Goal: Task Accomplishment & Management: Complete application form

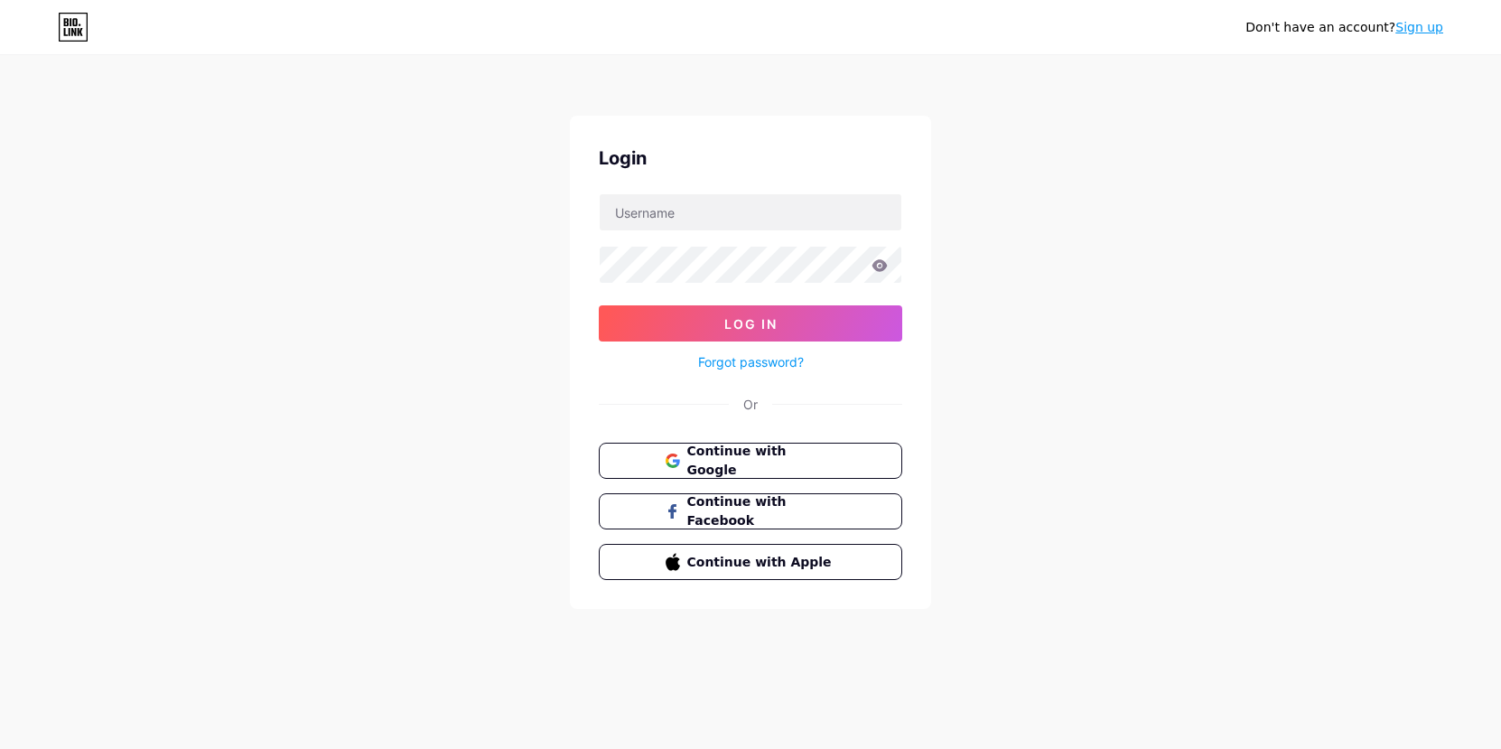
click at [744, 320] on span "Log In" at bounding box center [750, 323] width 53 height 15
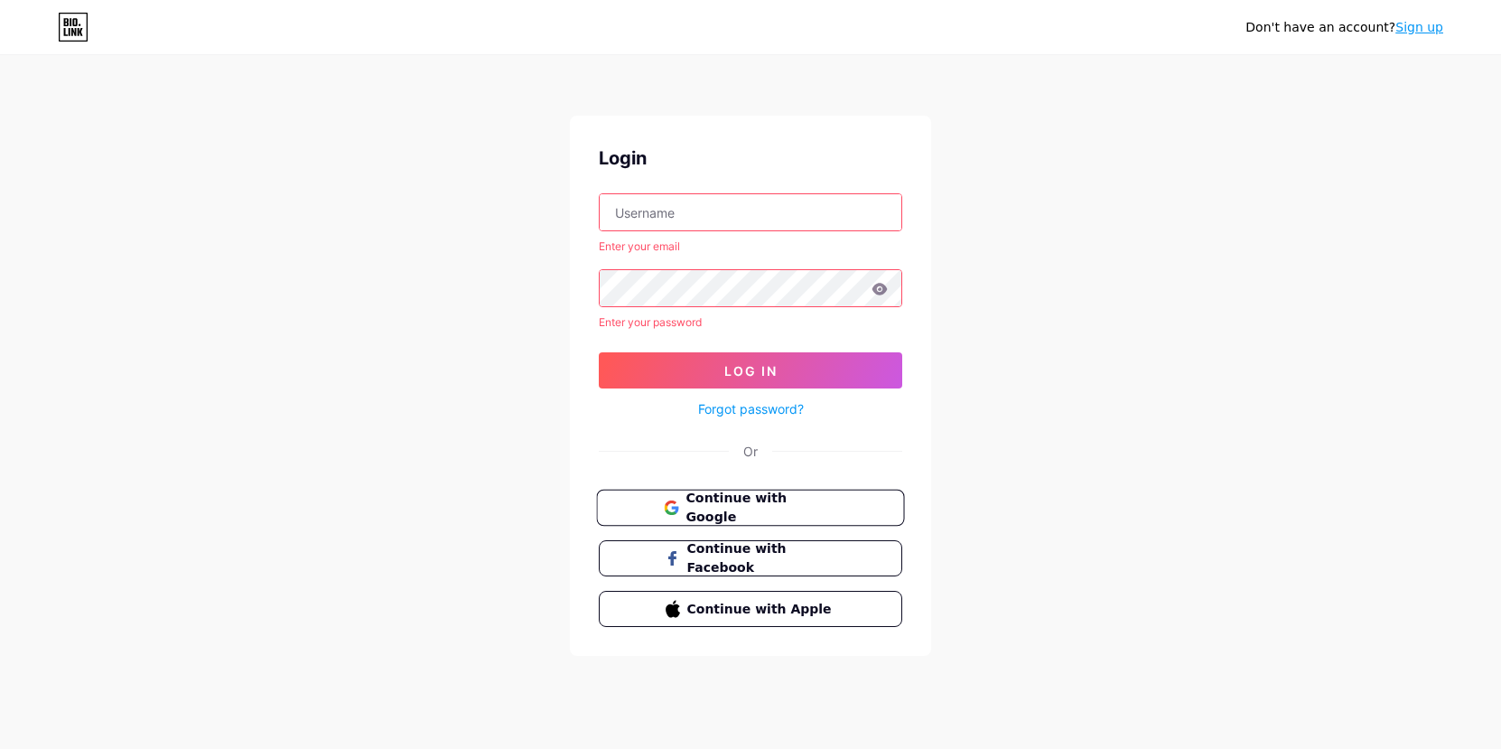
click at [733, 502] on span "Continue with Google" at bounding box center [761, 508] width 151 height 39
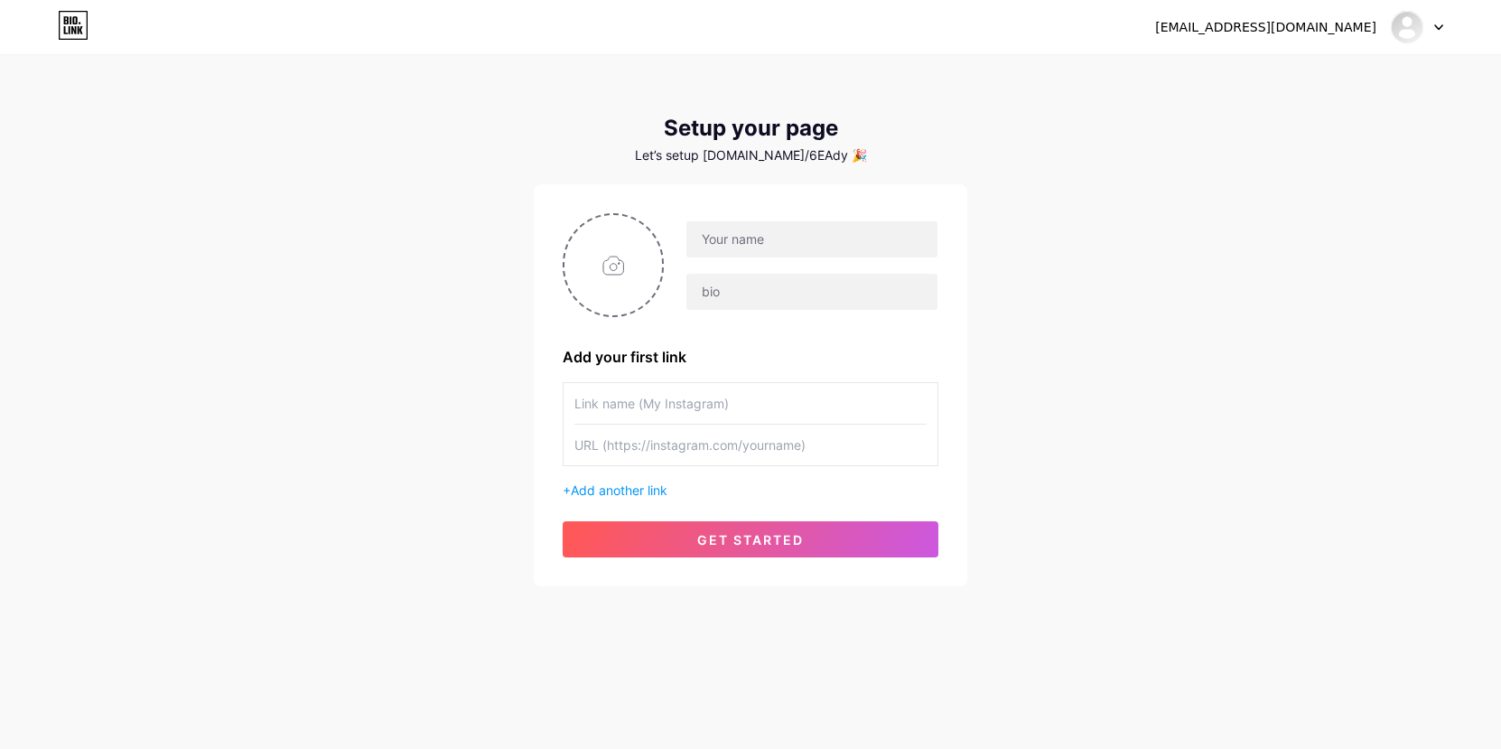
click at [1330, 729] on div "igsz17888@gmail.com Dashboard Logout Setup your page Let’s setup bio.link/6EAdy…" at bounding box center [750, 374] width 1501 height 749
drag, startPoint x: 688, startPoint y: 400, endPoint x: 669, endPoint y: 399, distance: 19.0
click at [683, 399] on input "text" at bounding box center [750, 403] width 352 height 41
paste input "https://reurl.cc/yAvVQa"
type input "https://reurl.cc/yAvVQa"
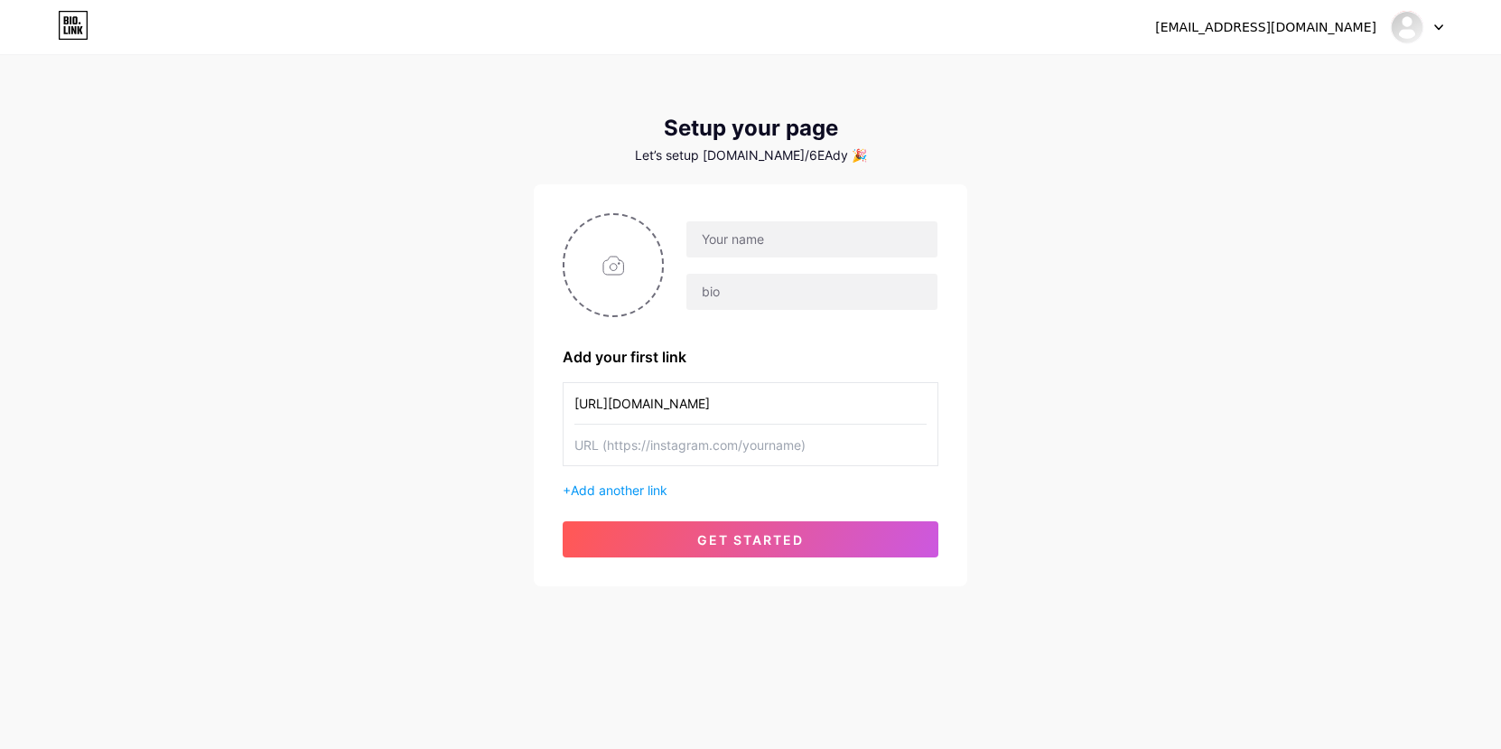
click at [726, 444] on input "text" at bounding box center [750, 445] width 352 height 41
paste input "https://reurl.cc/yAvVQa"
type input "https://reurl.cc/yAvVQa"
drag, startPoint x: 753, startPoint y: 411, endPoint x: 127, endPoint y: 405, distance: 626.0
click at [127, 407] on div "igsz17888@gmail.com Dashboard Logout Setup your page Let’s setup bio.link/6EAdy…" at bounding box center [750, 322] width 1501 height 644
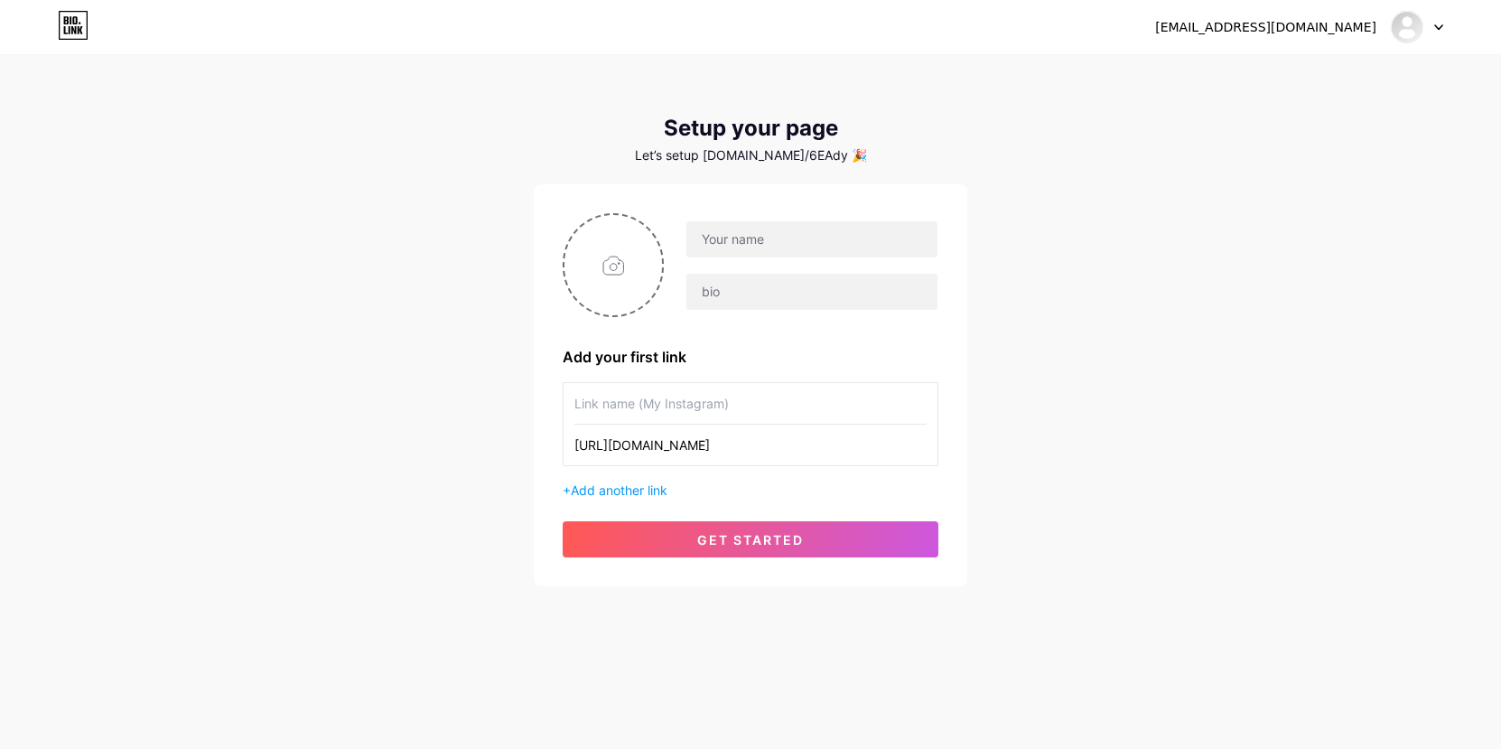
drag, startPoint x: 14, startPoint y: 172, endPoint x: 322, endPoint y: 300, distance: 334.5
click at [14, 172] on div "igsz17888@gmail.com Dashboard Logout Setup your page Let’s setup bio.link/6EAdy…" at bounding box center [750, 322] width 1501 height 644
drag, startPoint x: 651, startPoint y: 399, endPoint x: 685, endPoint y: 443, distance: 55.5
click at [650, 399] on input "text" at bounding box center [750, 403] width 352 height 41
paste input "註冊平台 🔥"
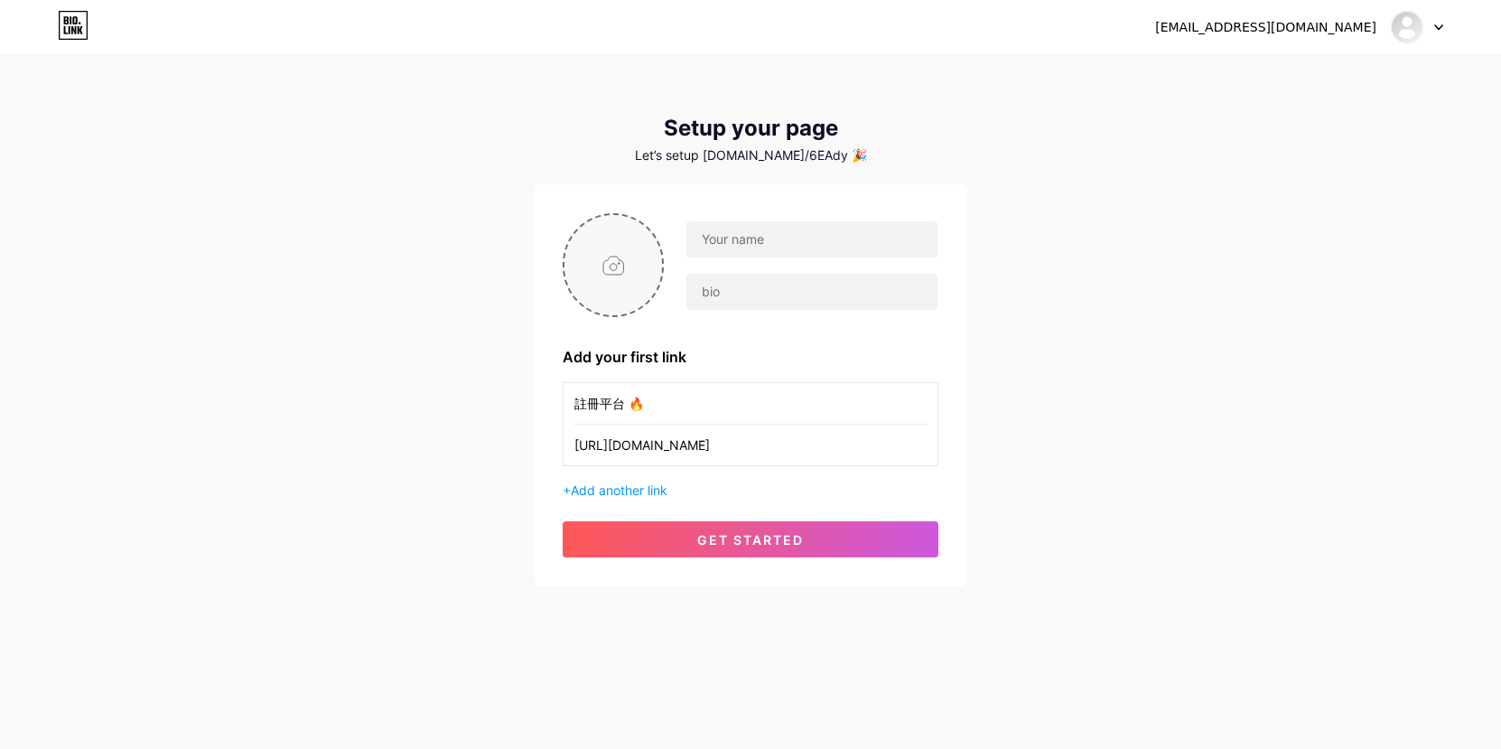
type input "註冊平台 🔥"
click at [633, 246] on input "file" at bounding box center [614, 265] width 98 height 100
type input "C:\fakepath\社群背景圖.jpg"
click at [753, 246] on input "text" at bounding box center [811, 239] width 251 height 36
type input "RYAO"
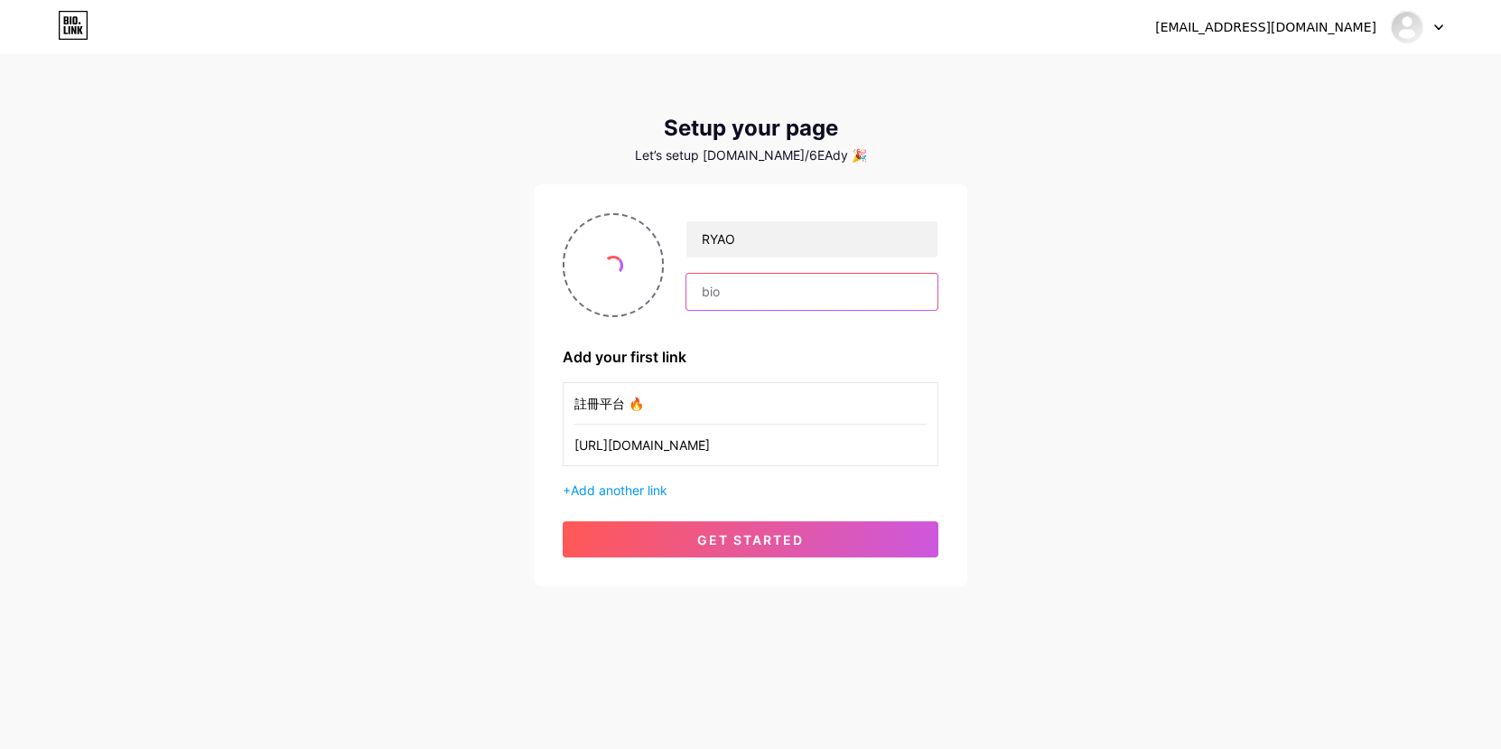
click at [782, 285] on input "text" at bounding box center [811, 292] width 251 height 36
type input "LEN99"
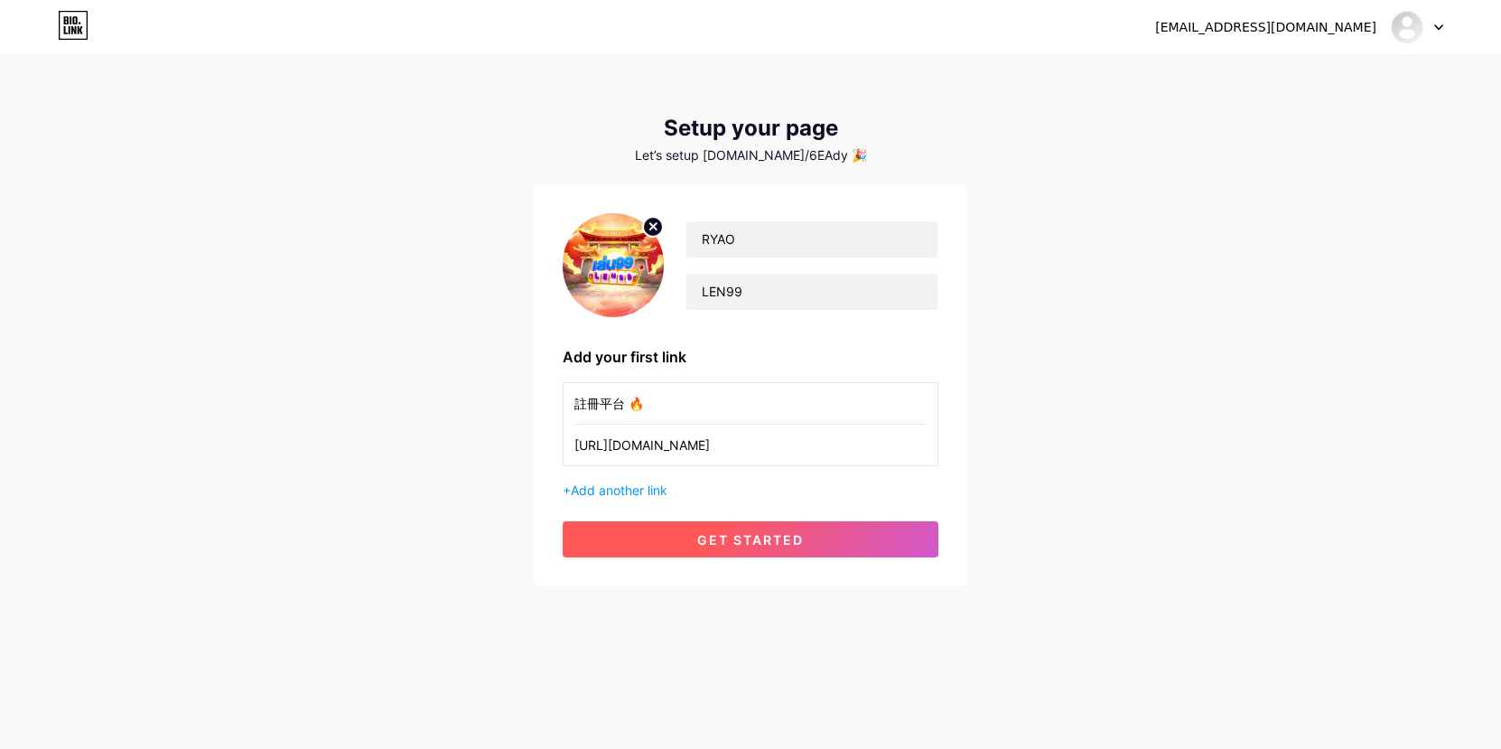
click at [781, 546] on span "get started" at bounding box center [750, 539] width 107 height 15
drag, startPoint x: 28, startPoint y: 74, endPoint x: 39, endPoint y: 79, distance: 11.7
click at [31, 74] on div "igsz17888@gmail.com Dashboard Logout Setup your page Let’s setup bio.link/6EAdy…" at bounding box center [750, 322] width 1501 height 644
click at [671, 425] on input "https://reurl.cc/yAvVQa" at bounding box center [750, 445] width 352 height 41
drag, startPoint x: 667, startPoint y: 406, endPoint x: 529, endPoint y: 397, distance: 138.5
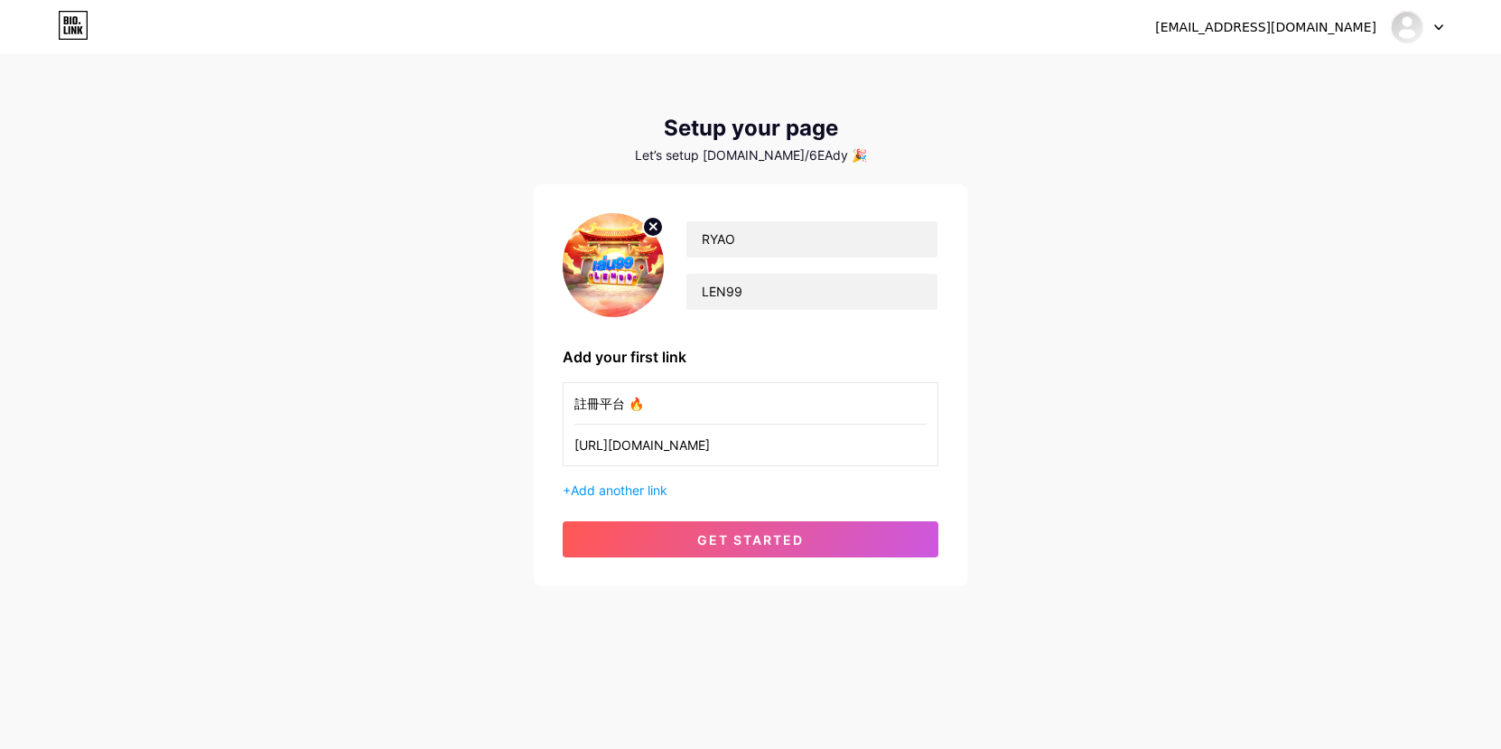
click at [529, 397] on div "igsz17888@gmail.com Dashboard Logout Setup your page Let’s setup bio.link/6EAdy…" at bounding box center [750, 322] width 1501 height 644
paste input "กลุ่มแชร์การหาเงิน 🧧"
click at [676, 406] on input "กลุ่มแชร์การหาเงิน 🧧" at bounding box center [750, 403] width 352 height 41
type input "กลุ่มแชร์การหาเงิน🧧"
click at [733, 461] on input "https://reurl.cc/yAvVQa" at bounding box center [750, 445] width 352 height 41
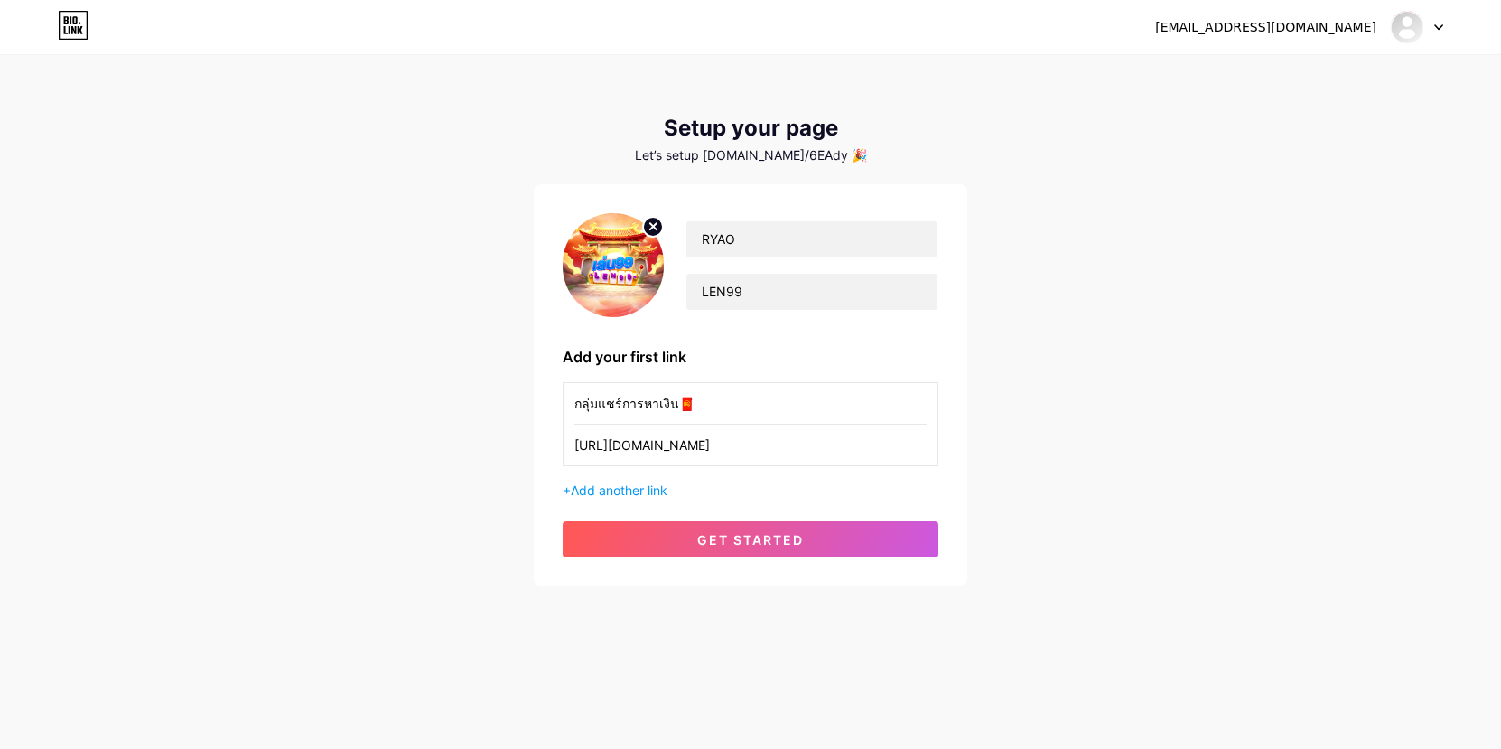
drag, startPoint x: 749, startPoint y: 442, endPoint x: -118, endPoint y: 501, distance: 869.1
click at [0, 501] on html "igsz17888@gmail.com Dashboard Logout Setup your page Let’s setup bio.link/6EAdy…" at bounding box center [750, 374] width 1501 height 749
paste input "axGOk9"
type input "https://reurl.cc/axGOk9"
click at [687, 529] on button "get started" at bounding box center [751, 539] width 376 height 36
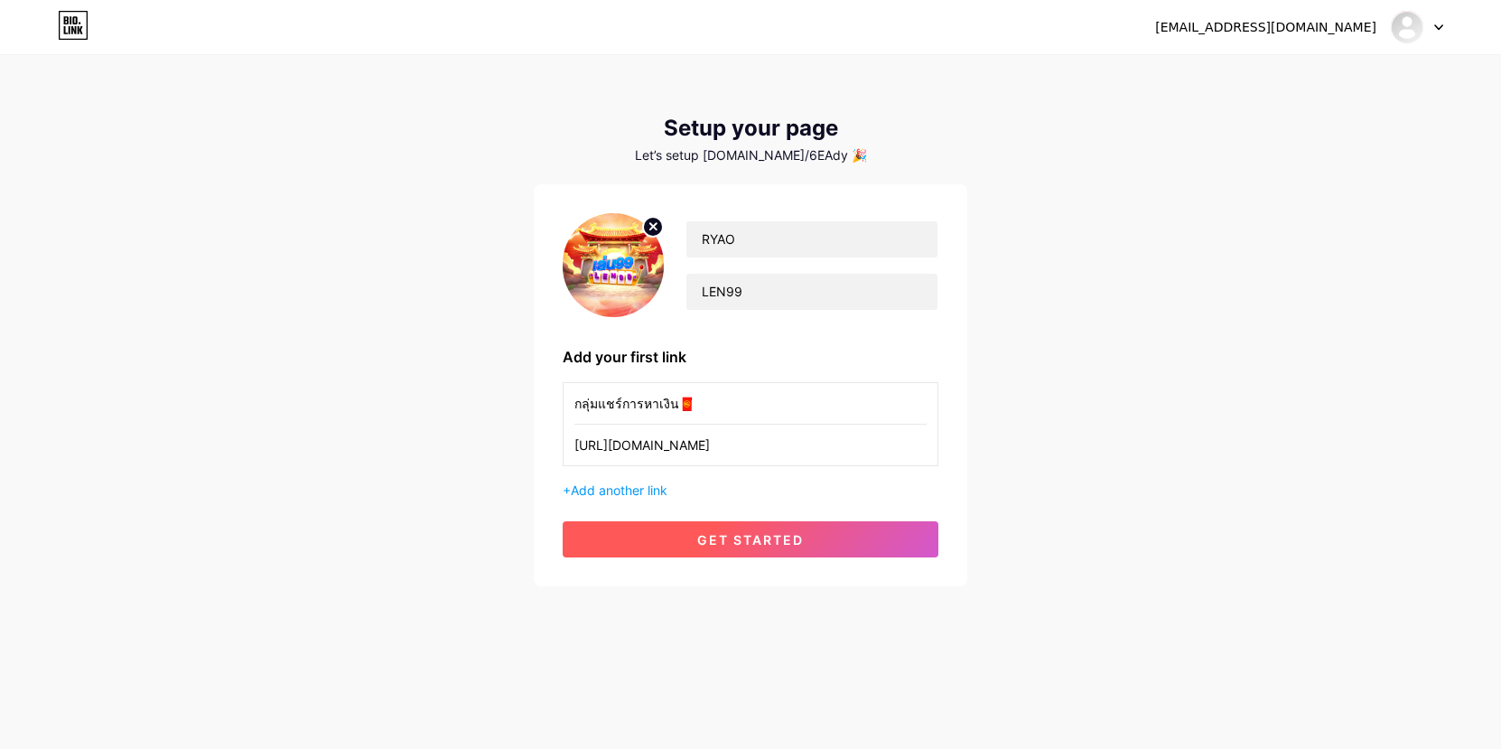
click at [804, 527] on button "get started" at bounding box center [751, 539] width 376 height 36
click at [1435, 37] on div at bounding box center [1417, 27] width 52 height 33
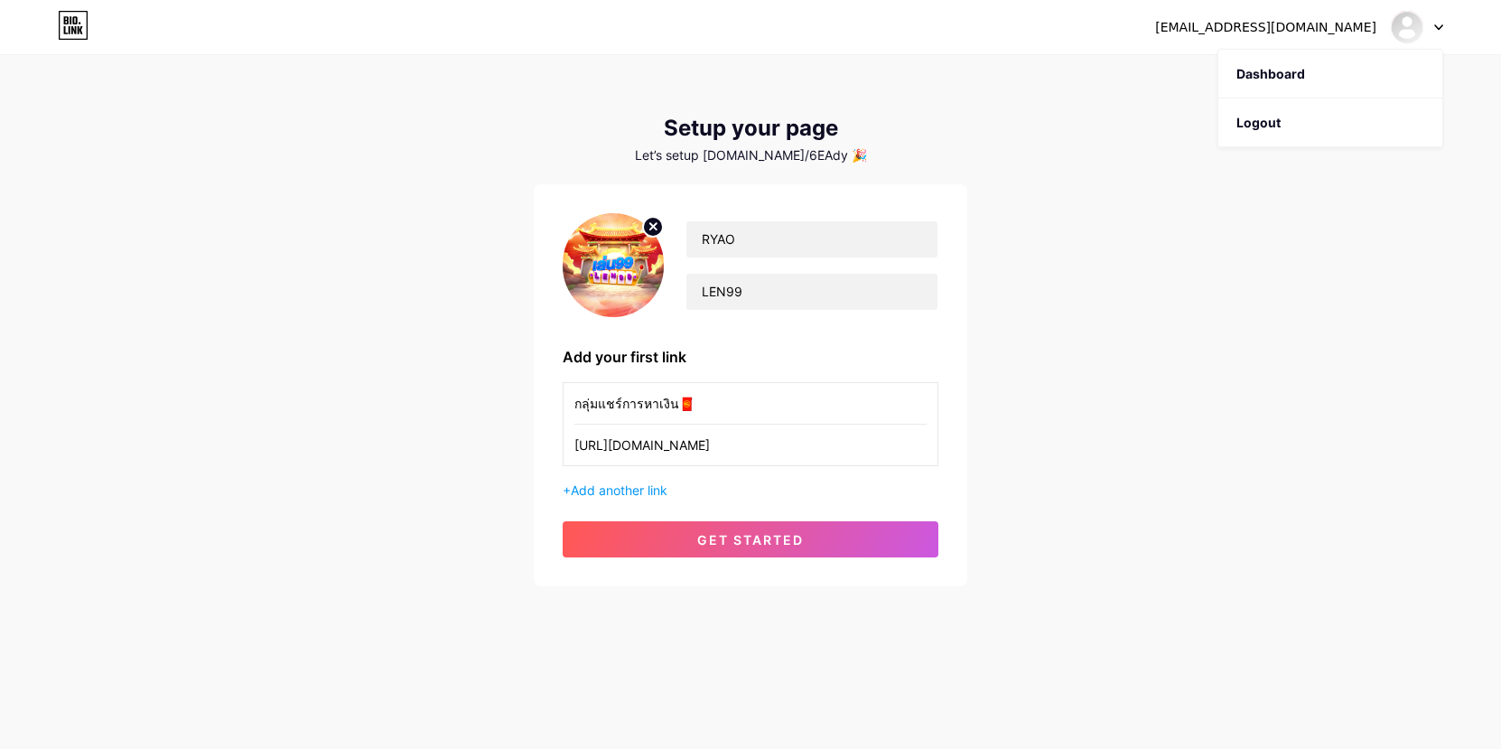
click at [1435, 37] on div at bounding box center [1417, 27] width 52 height 33
drag, startPoint x: 226, startPoint y: 246, endPoint x: 246, endPoint y: 246, distance: 19.9
click at [226, 246] on div "igsz17888@gmail.com Dashboard Logout Setup your page Let’s setup bio.link/6EAdy…" at bounding box center [750, 322] width 1501 height 644
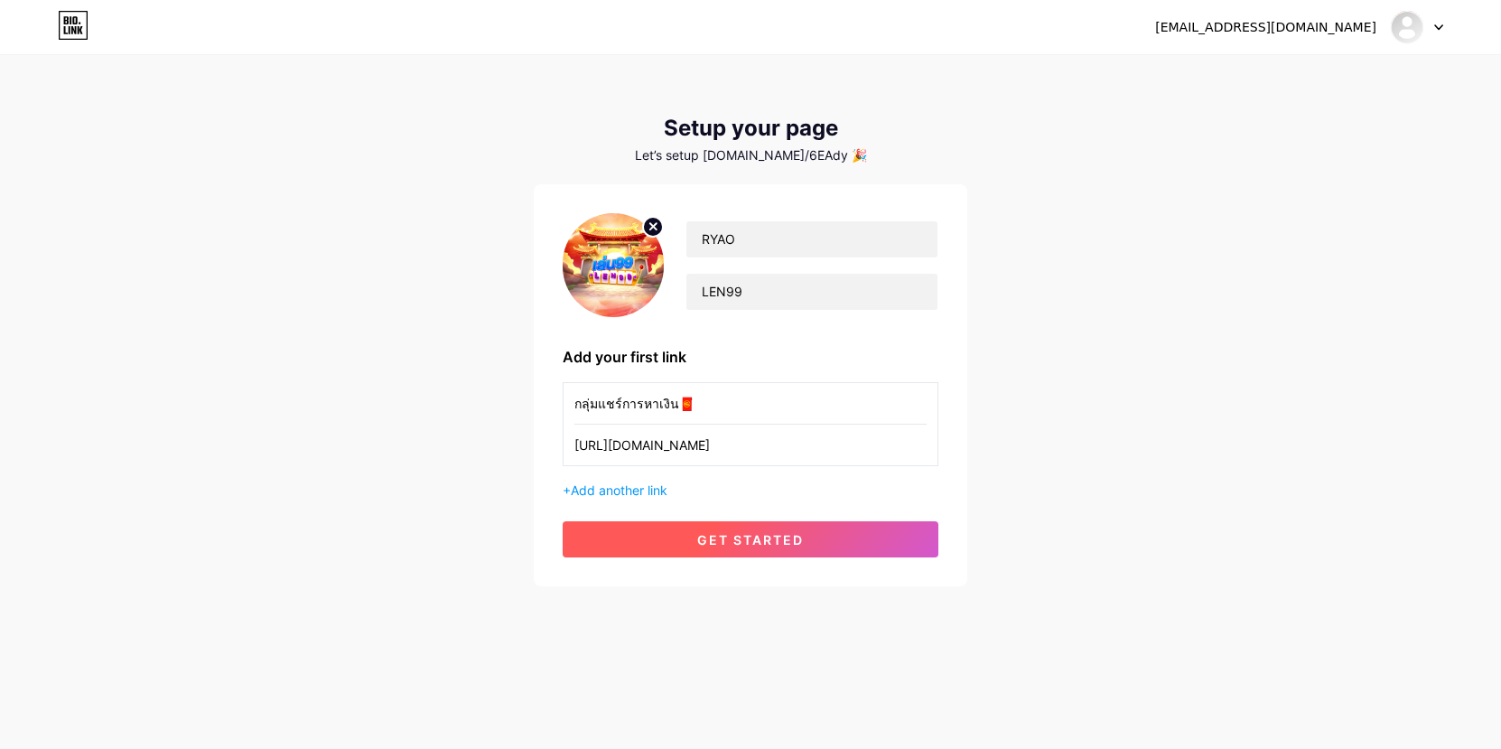
click at [742, 553] on button "get started" at bounding box center [751, 539] width 376 height 36
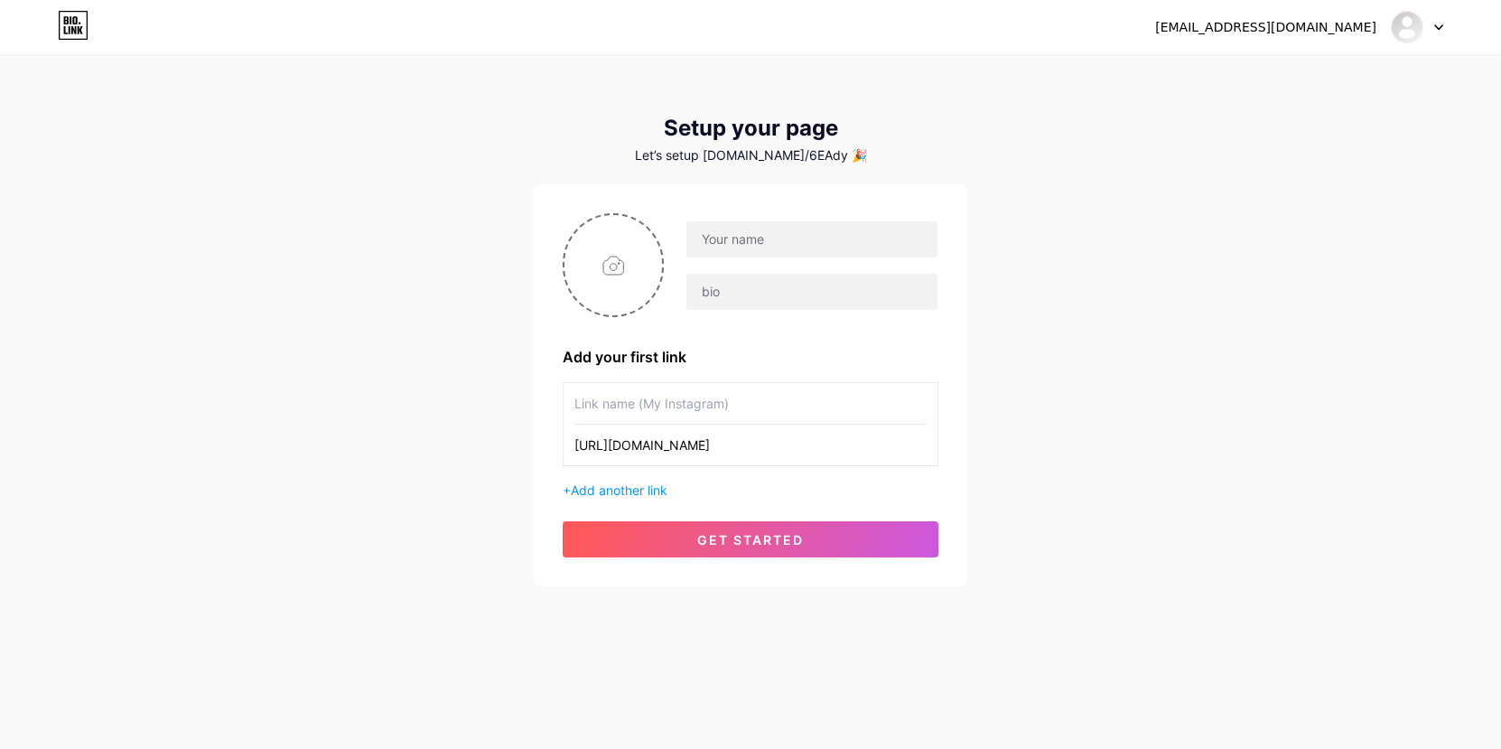
type input "https://reurl.cc/axGOk9"
click at [28, 42] on div "igsz17888@gmail.com Dashboard Logout" at bounding box center [750, 27] width 1501 height 33
click at [748, 398] on input "text" at bounding box center [750, 403] width 352 height 41
paste input "กลุ่มแชร์การหาเงิน 🧧"
click at [674, 406] on input "กลุ่มแชร์การหาเงิน 🧧" at bounding box center [750, 403] width 352 height 41
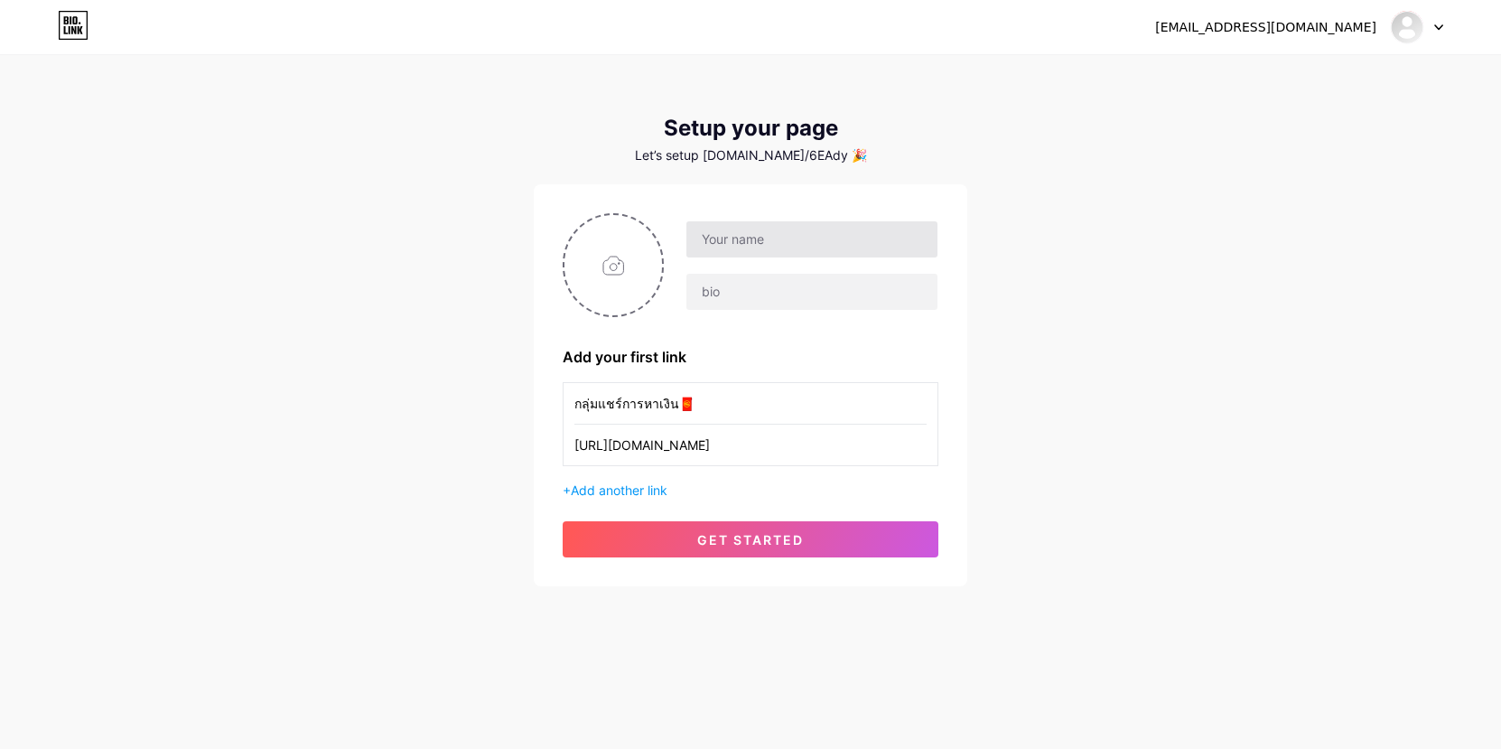
type input "กลุ่มแชร์การหาเงิน🧧"
click at [763, 252] on input "text" at bounding box center [811, 239] width 251 height 36
type input "RYAO"
click at [760, 279] on input "text" at bounding box center [811, 292] width 251 height 36
type input "LEN99"
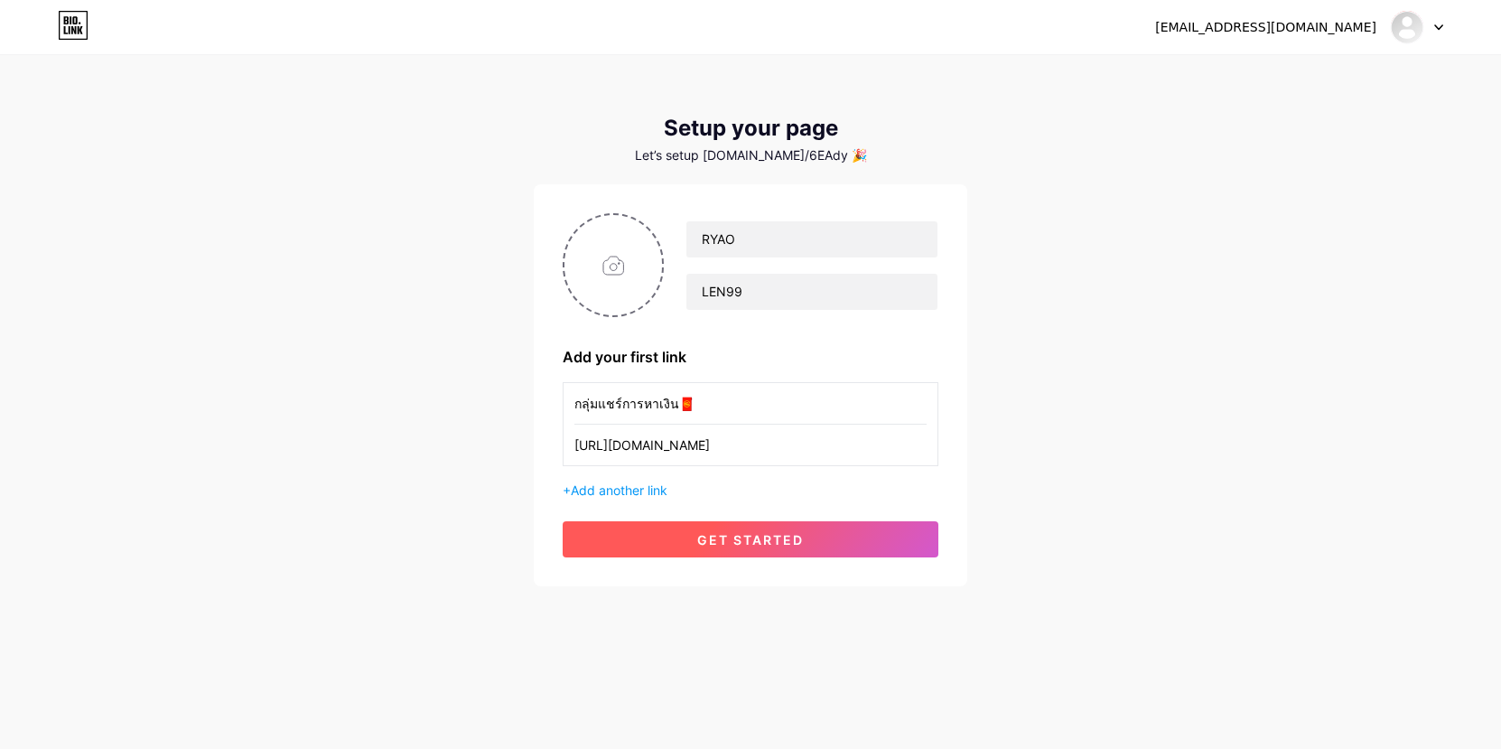
drag, startPoint x: 749, startPoint y: 542, endPoint x: 878, endPoint y: 462, distance: 151.7
click at [748, 542] on span "get started" at bounding box center [750, 539] width 107 height 15
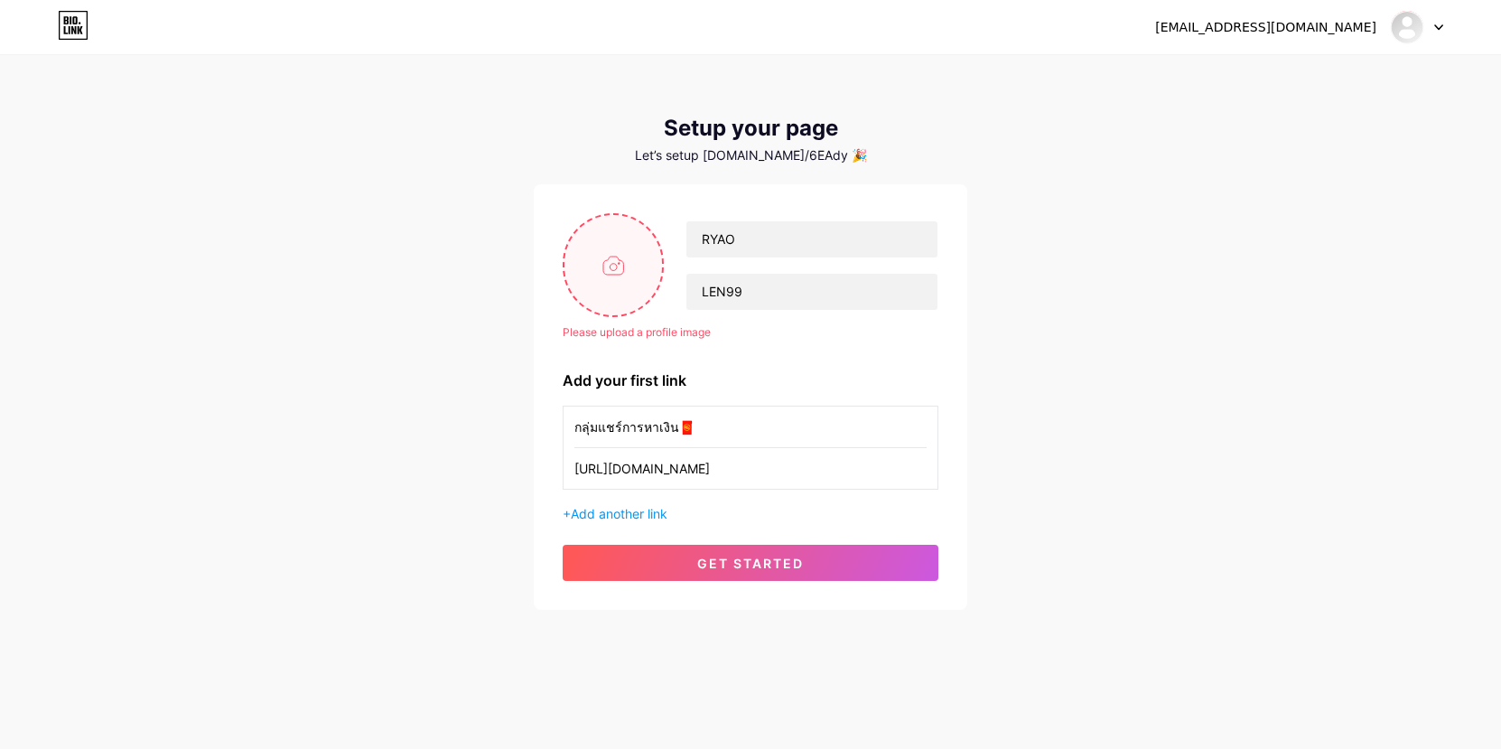
click at [594, 269] on input "file" at bounding box center [614, 265] width 98 height 100
type input "C:\fakepath\社群背景圖.jpg"
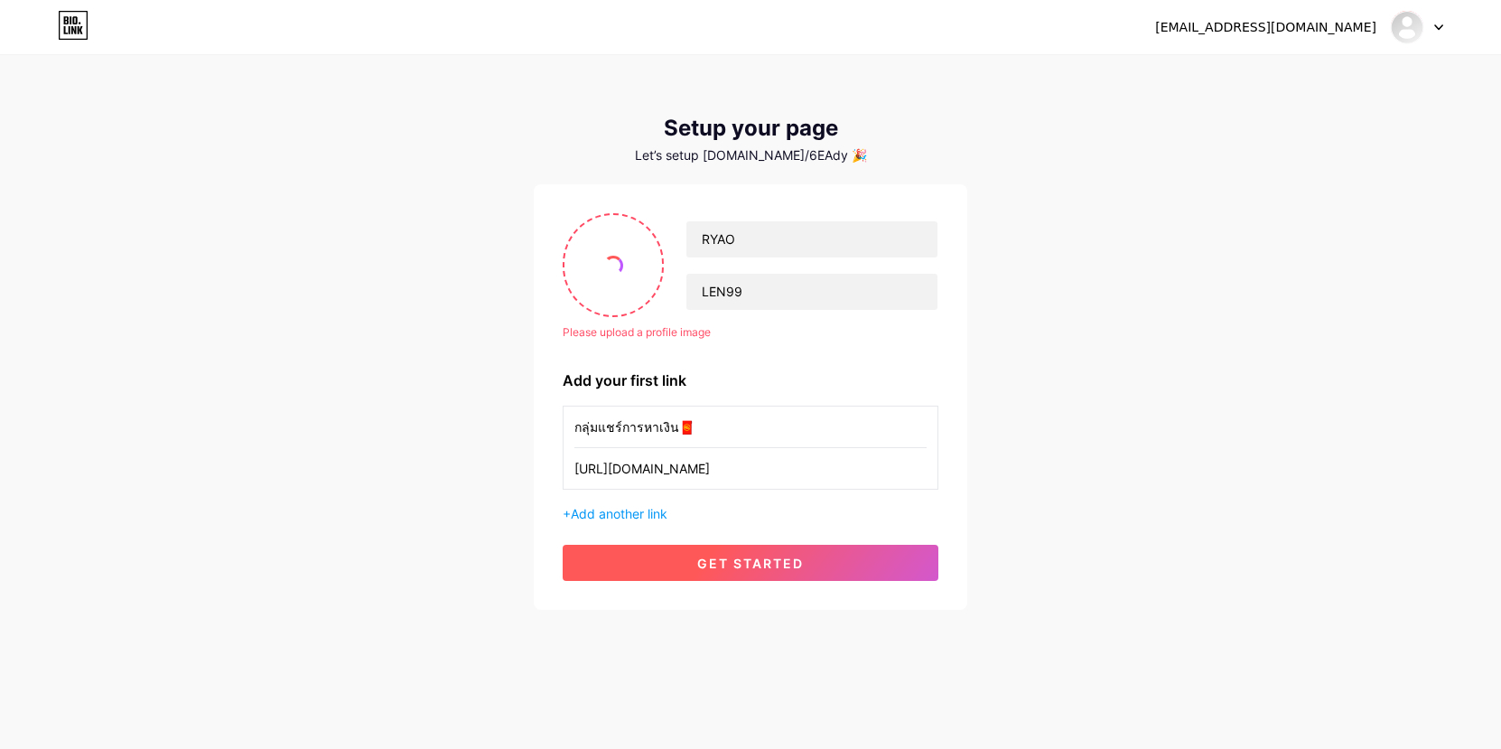
click at [749, 580] on button "get started" at bounding box center [751, 563] width 376 height 36
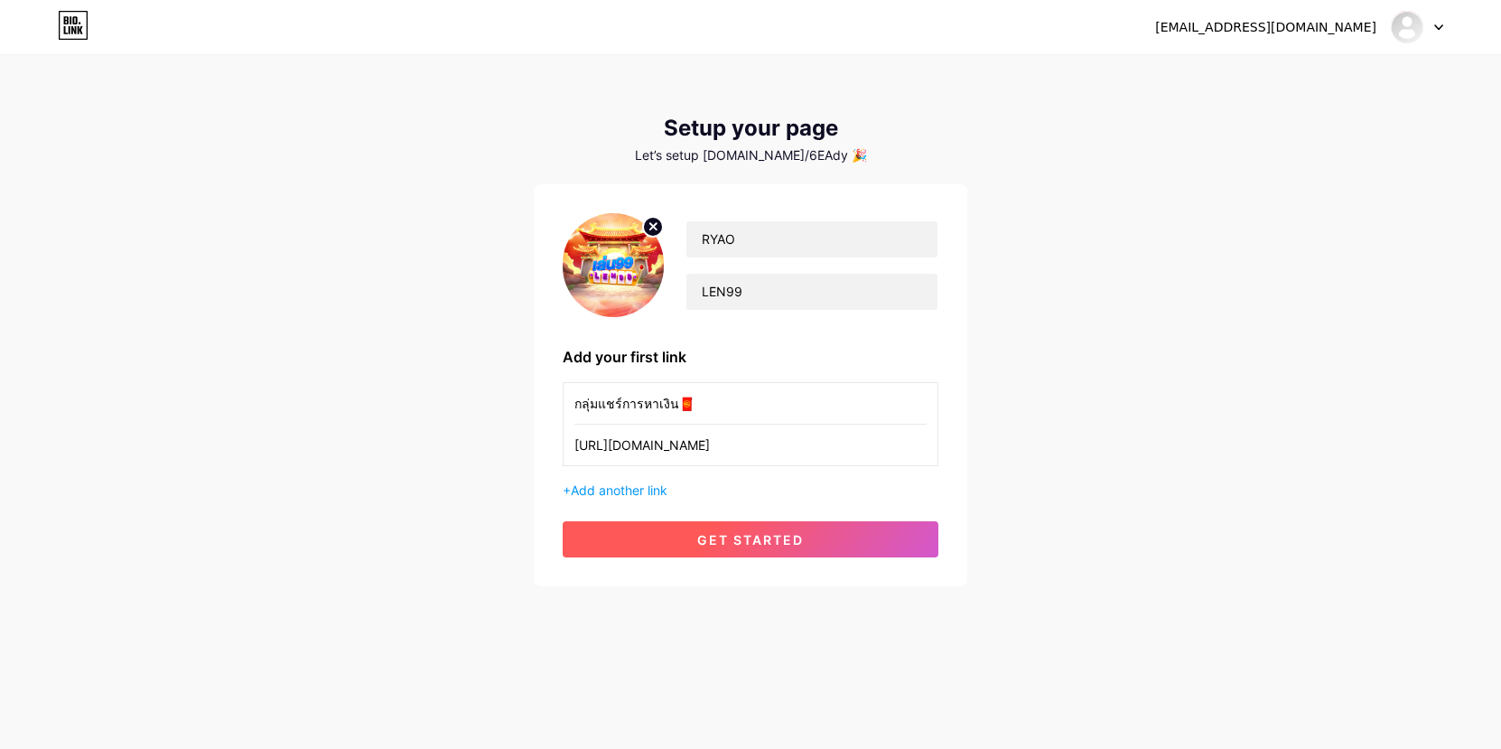
click at [797, 534] on span "get started" at bounding box center [750, 539] width 107 height 15
click at [770, 540] on span "get started" at bounding box center [750, 539] width 107 height 15
